Goal: Download file/media

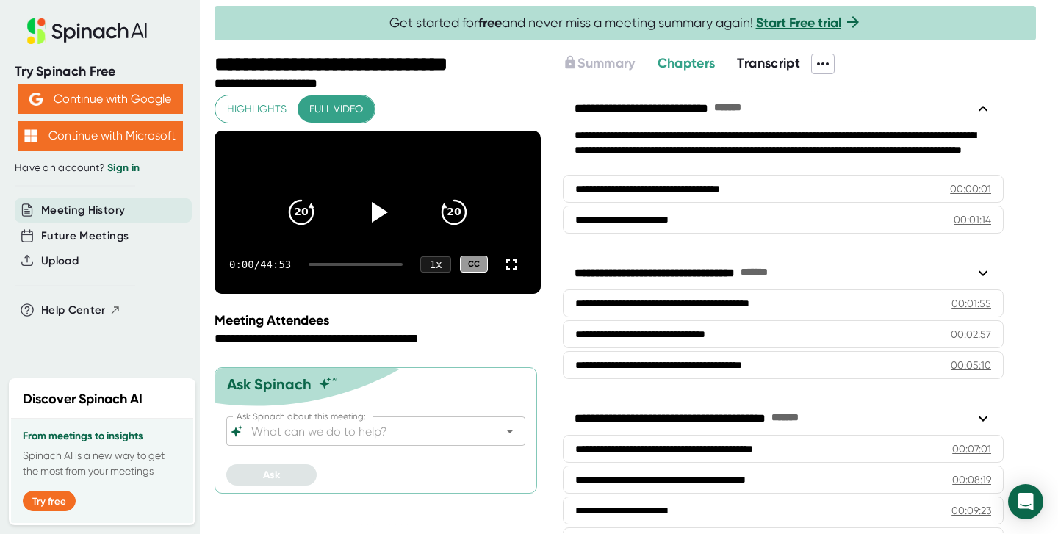
click at [777, 56] on span "Transcript" at bounding box center [768, 63] width 63 height 16
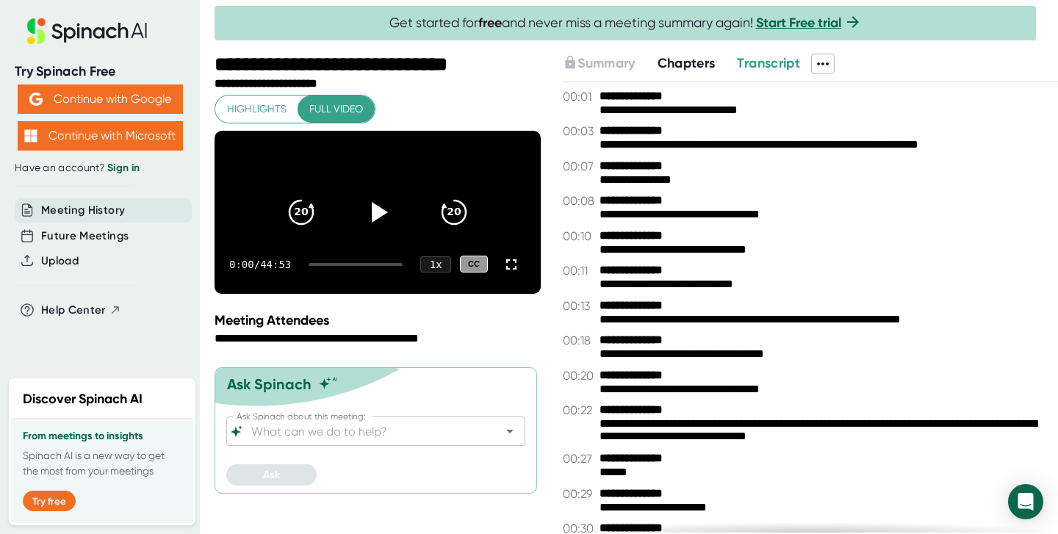
click at [828, 62] on icon at bounding box center [823, 64] width 18 height 18
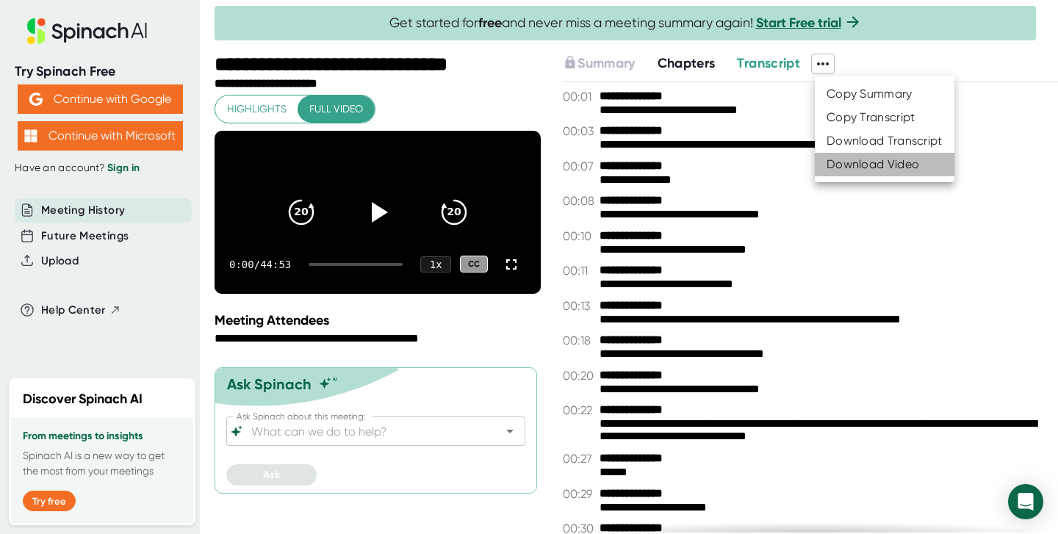
click at [864, 159] on div "Download Video" at bounding box center [873, 164] width 93 height 15
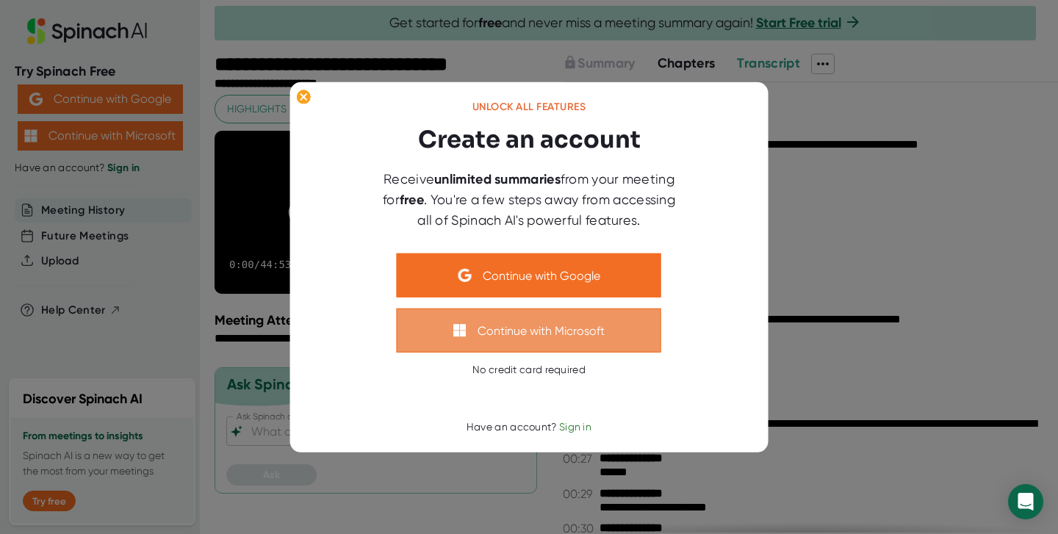
click at [609, 346] on button "Continue with Microsoft" at bounding box center [529, 331] width 265 height 44
